Goal: Task Accomplishment & Management: Manage account settings

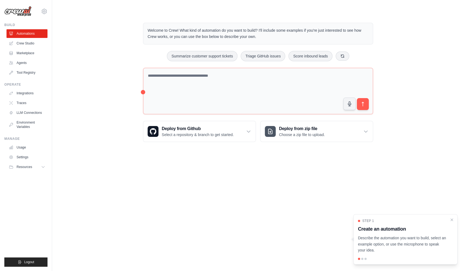
click at [415, 252] on p "Describe the automation you want to build, select an example option, or use the…" at bounding box center [402, 244] width 88 height 18
click at [35, 44] on link "Crew Studio" at bounding box center [27, 43] width 41 height 9
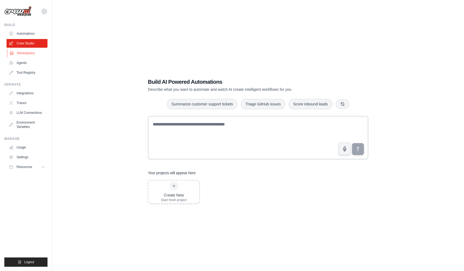
click at [31, 53] on link "Marketplace" at bounding box center [27, 53] width 41 height 9
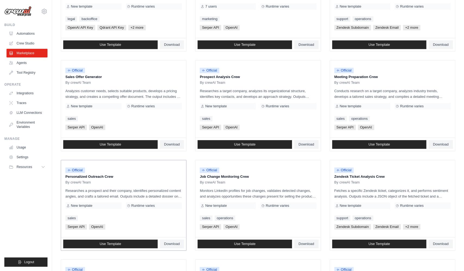
scroll to position [114, 0]
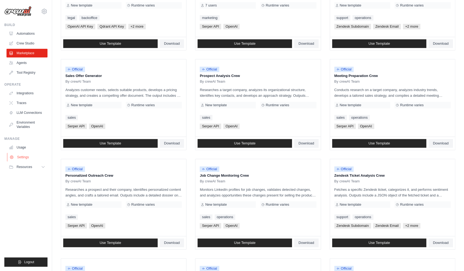
click at [28, 161] on link "Settings" at bounding box center [27, 157] width 41 height 9
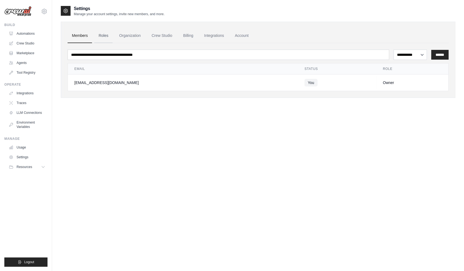
click at [104, 33] on link "Roles" at bounding box center [103, 35] width 18 height 15
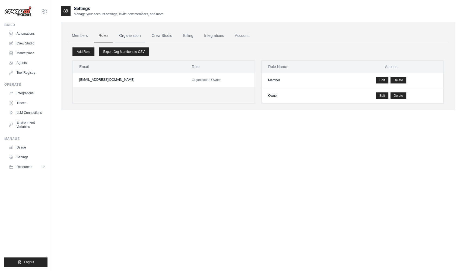
click at [140, 33] on link "Organization" at bounding box center [130, 35] width 30 height 15
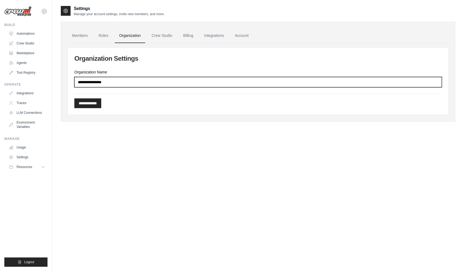
click at [108, 82] on input "Organization Name" at bounding box center [257, 82] width 367 height 10
type input "**********"
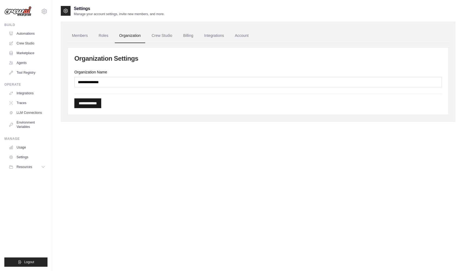
click at [96, 102] on input "**********" at bounding box center [87, 103] width 27 height 10
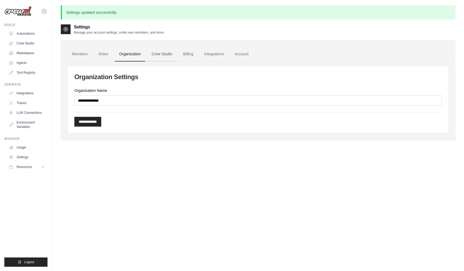
click at [165, 56] on link "Crew Studio" at bounding box center [161, 54] width 29 height 15
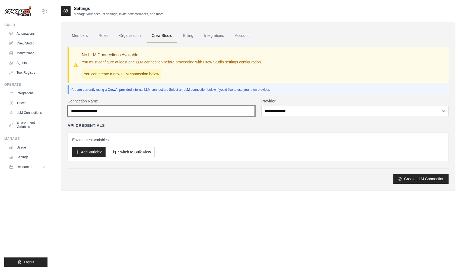
click at [172, 111] on input "Connection Name" at bounding box center [161, 111] width 187 height 10
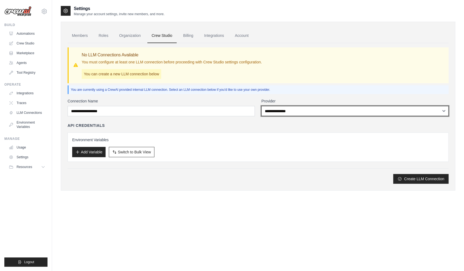
click at [284, 112] on select "**********" at bounding box center [354, 111] width 187 height 10
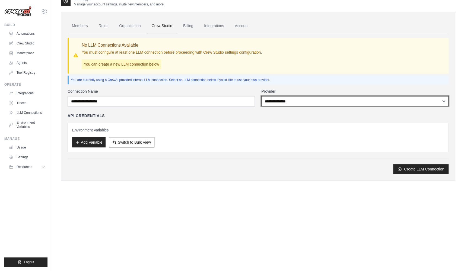
scroll to position [11, 0]
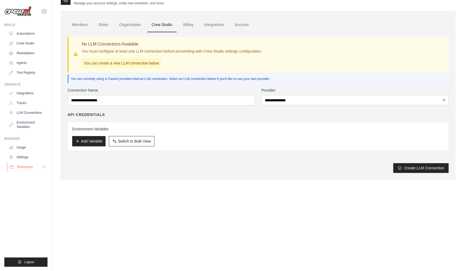
click at [43, 169] on icon at bounding box center [43, 167] width 4 height 4
click at [40, 178] on span "Documentation" at bounding box center [30, 176] width 22 height 4
click at [39, 152] on link "Usage" at bounding box center [27, 147] width 41 height 9
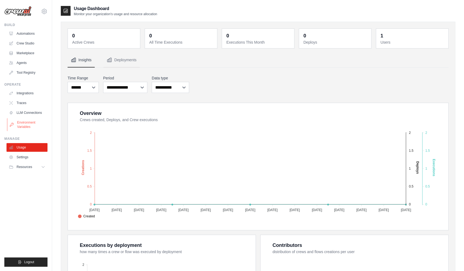
click at [44, 130] on link "Environment Variables" at bounding box center [27, 124] width 41 height 13
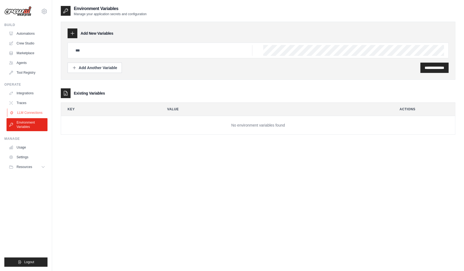
click at [37, 116] on link "LLM Connections" at bounding box center [27, 112] width 41 height 9
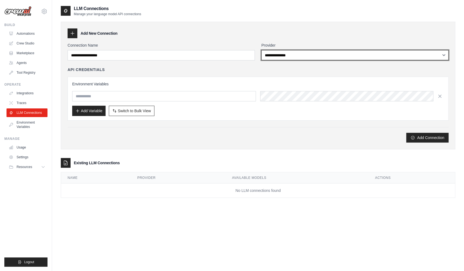
click at [271, 56] on select "**********" at bounding box center [354, 55] width 187 height 10
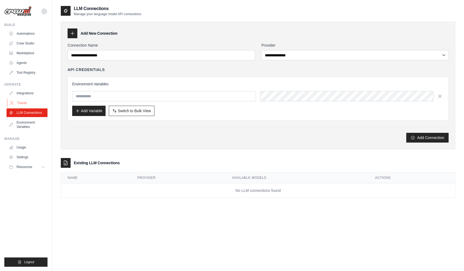
click at [30, 100] on link "Traces" at bounding box center [27, 103] width 41 height 9
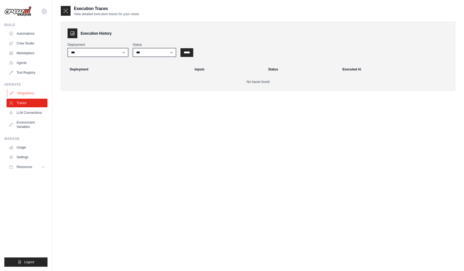
click at [35, 90] on link "Integrations" at bounding box center [27, 93] width 41 height 9
